Goal: Find specific page/section: Find specific page/section

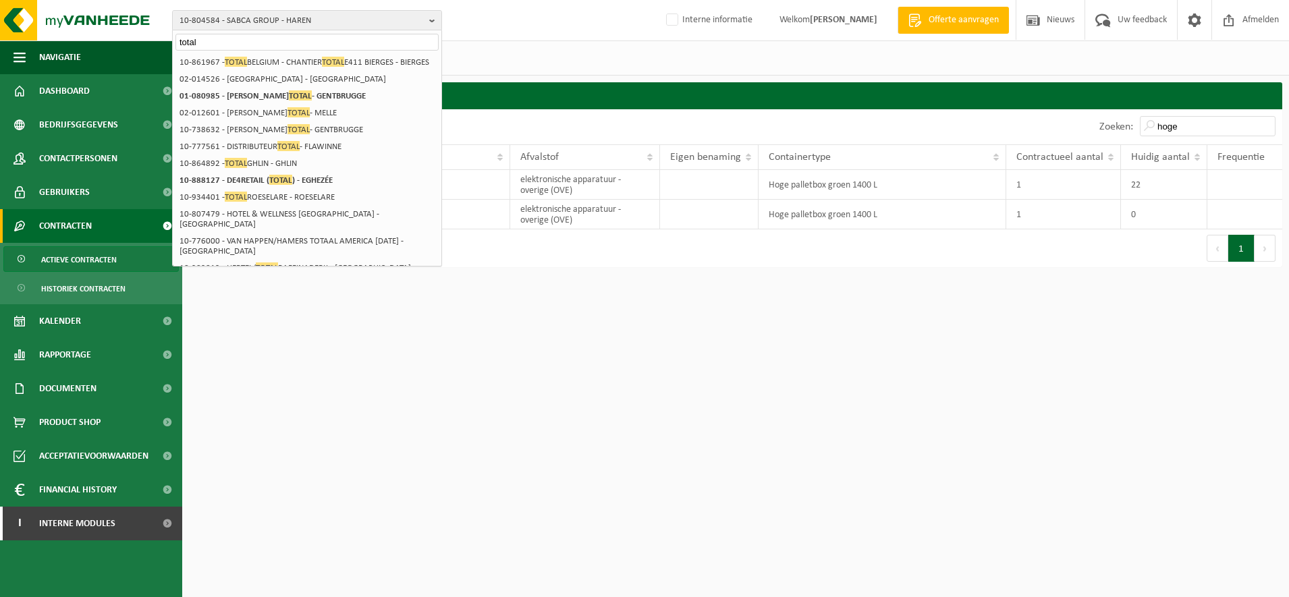
select select "100"
click at [120, 11] on img at bounding box center [81, 20] width 162 height 41
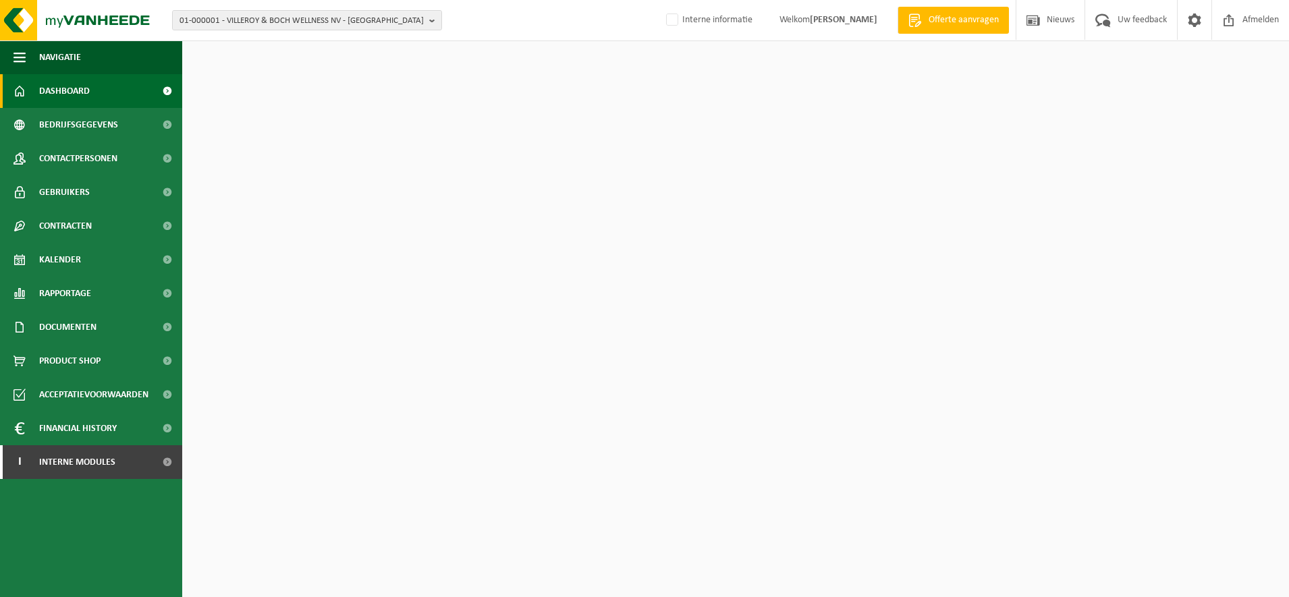
click at [237, 7] on div "01-000001 - VILLEROY & BOCH WELLNESS NV - ROESELARE 01-000001 - VILLEROY & BOCH…" at bounding box center [644, 20] width 1289 height 41
click at [258, 24] on span "01-000001 - VILLEROY & BOCH WELLNESS NV - ROESELARE" at bounding box center [302, 21] width 244 height 20
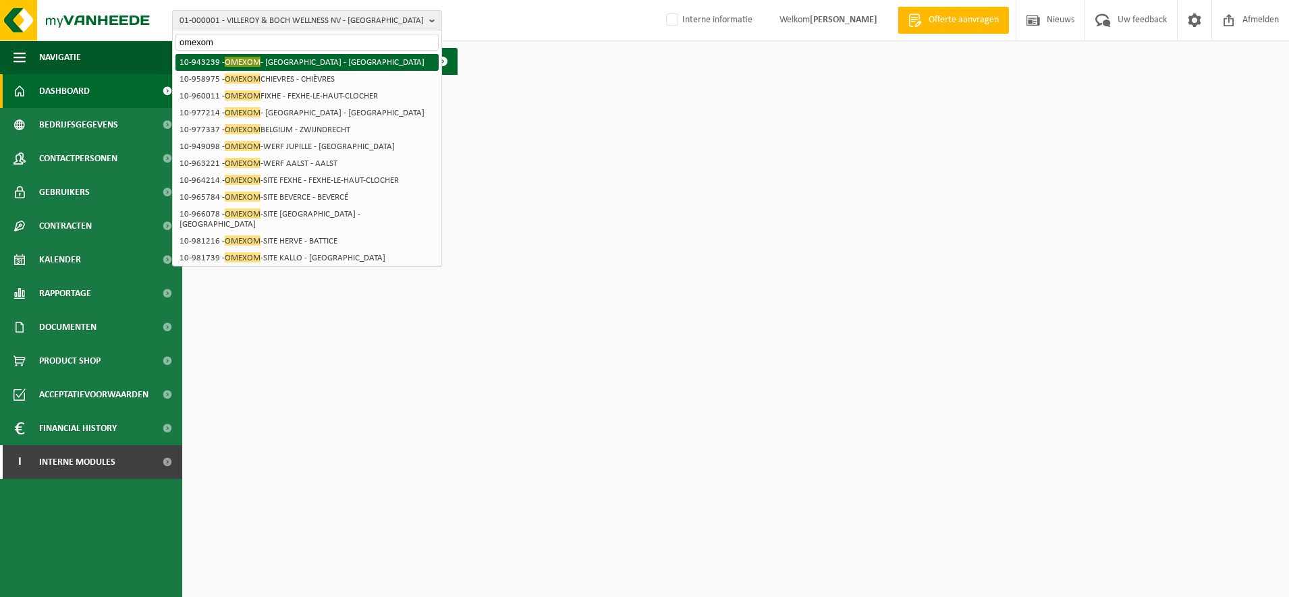
type input "omexom"
click at [302, 67] on li "10-943239 - OMEXOM - MECHELEN - MECHELEN" at bounding box center [307, 62] width 263 height 17
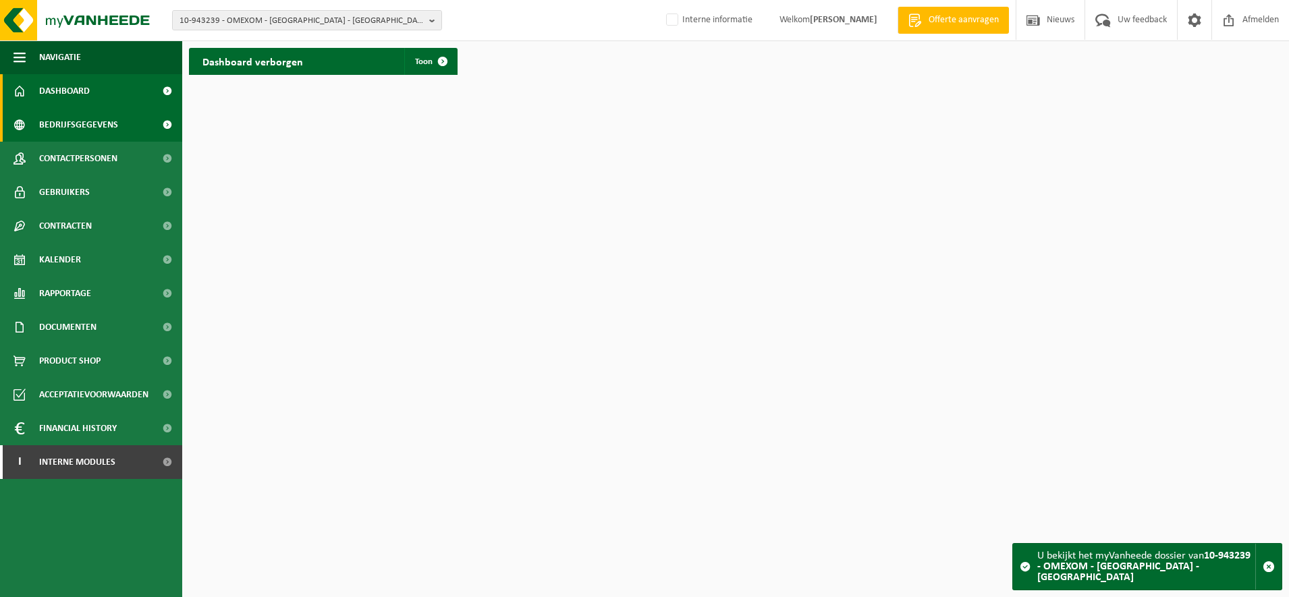
click at [103, 124] on span "Bedrijfsgegevens" at bounding box center [78, 125] width 79 height 34
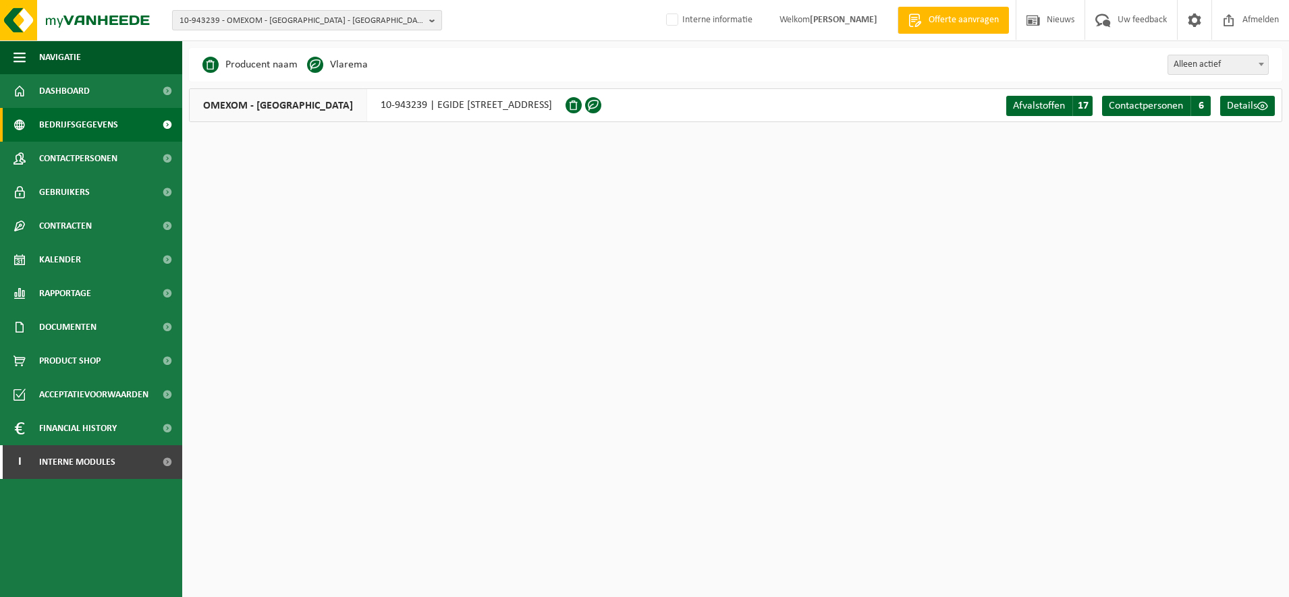
click at [279, 18] on span "10-943239 - OMEXOM - [GEOGRAPHIC_DATA] - [GEOGRAPHIC_DATA]" at bounding box center [302, 21] width 244 height 20
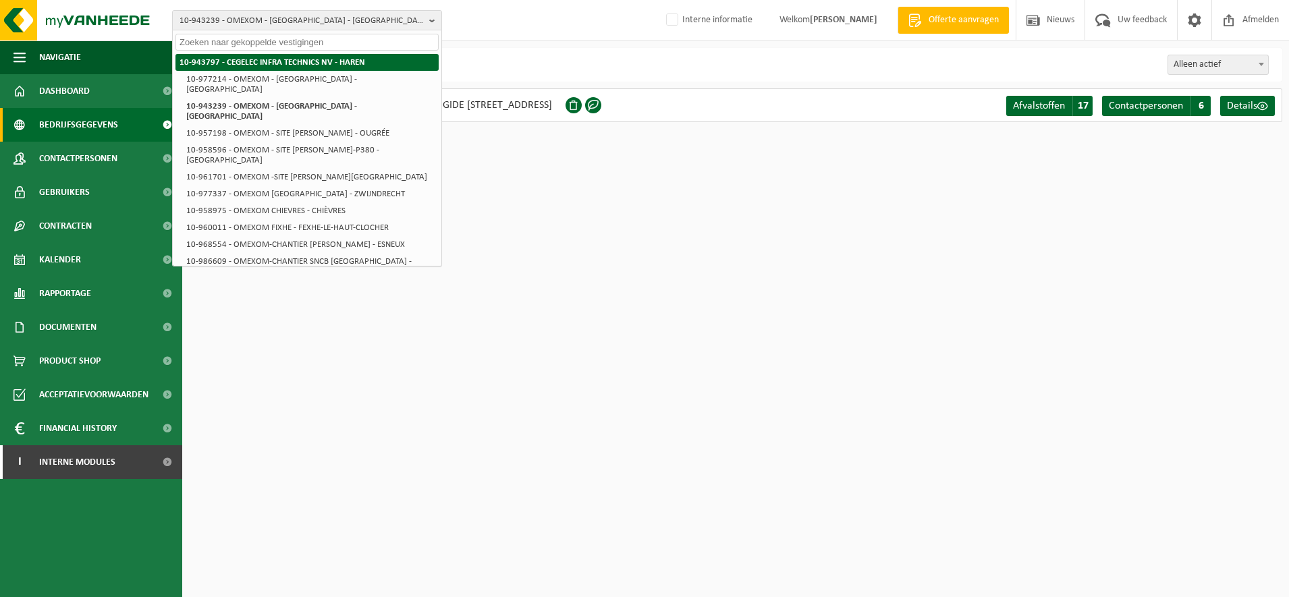
click at [300, 58] on strong "10-943797 - CEGELEC INFRA TECHNICS NV - HAREN" at bounding box center [273, 62] width 186 height 9
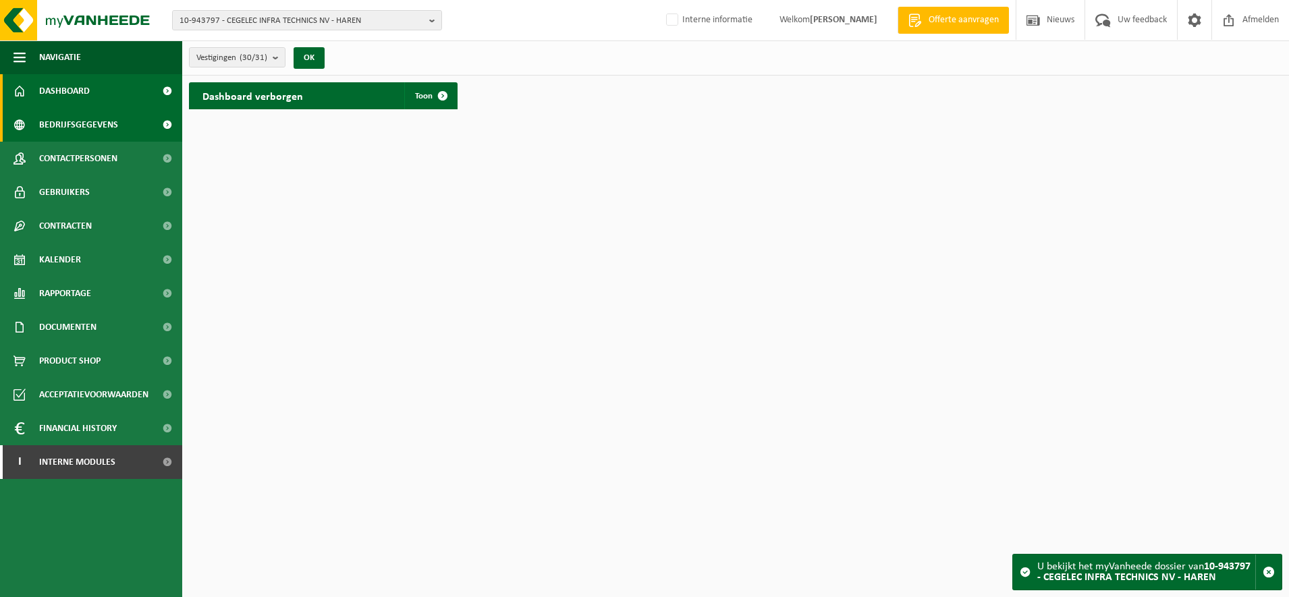
click at [104, 117] on span "Bedrijfsgegevens" at bounding box center [78, 125] width 79 height 34
